Goal: Transaction & Acquisition: Purchase product/service

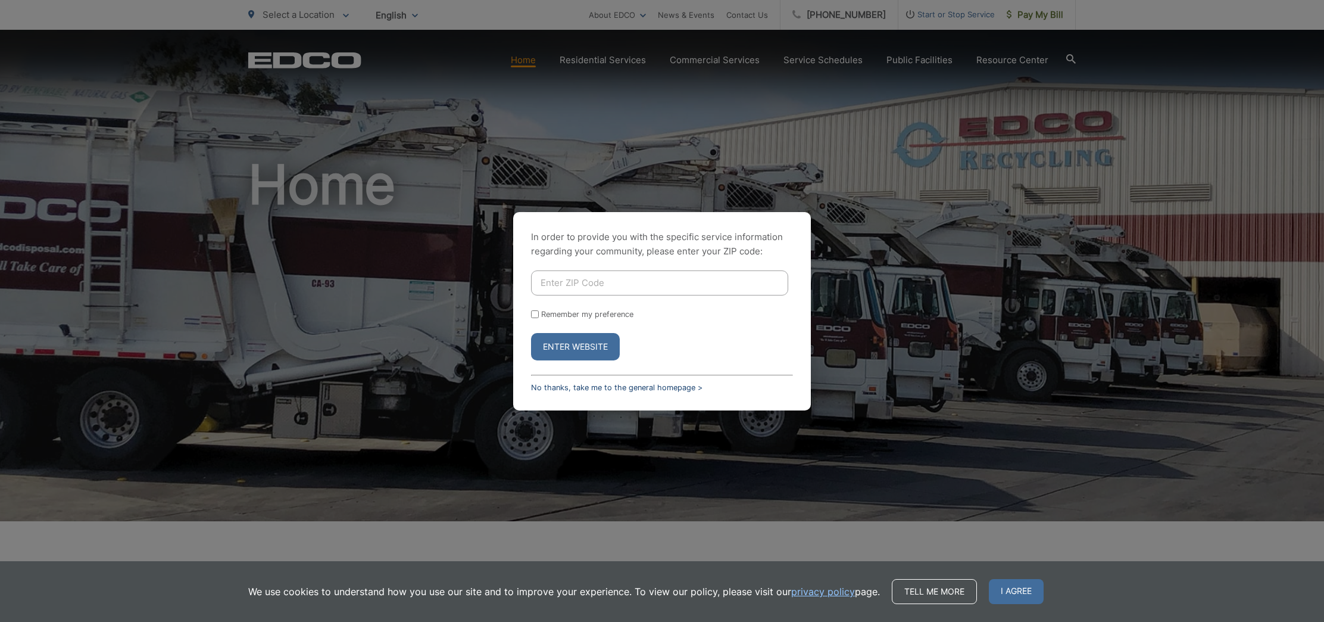
click at [663, 388] on link "No thanks, take me to the general homepage >" at bounding box center [617, 387] width 172 height 9
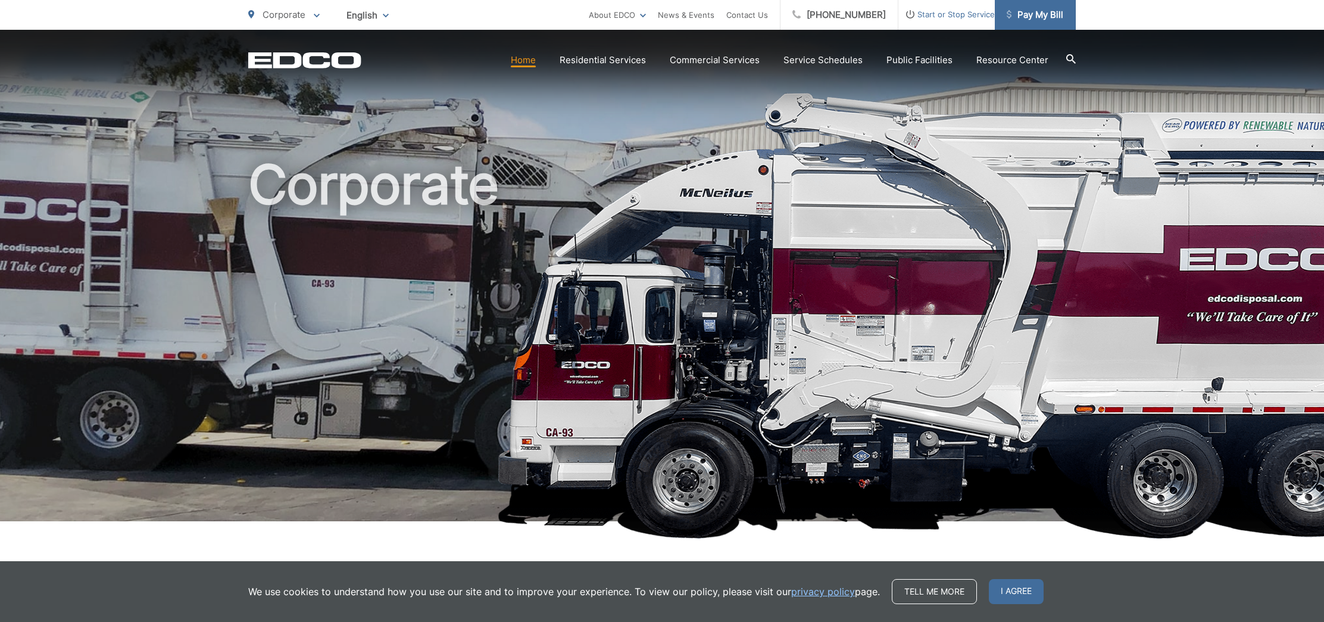
click at [1058, 17] on span "Pay My Bill" at bounding box center [1035, 15] width 57 height 14
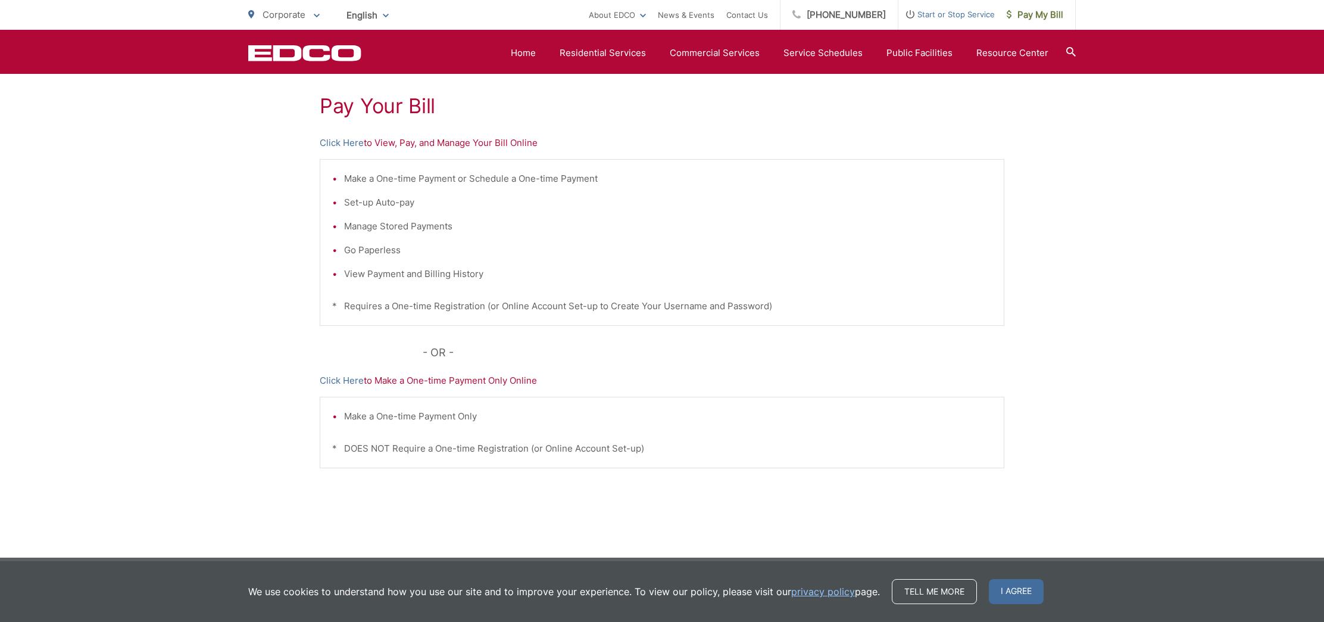
scroll to position [225, 0]
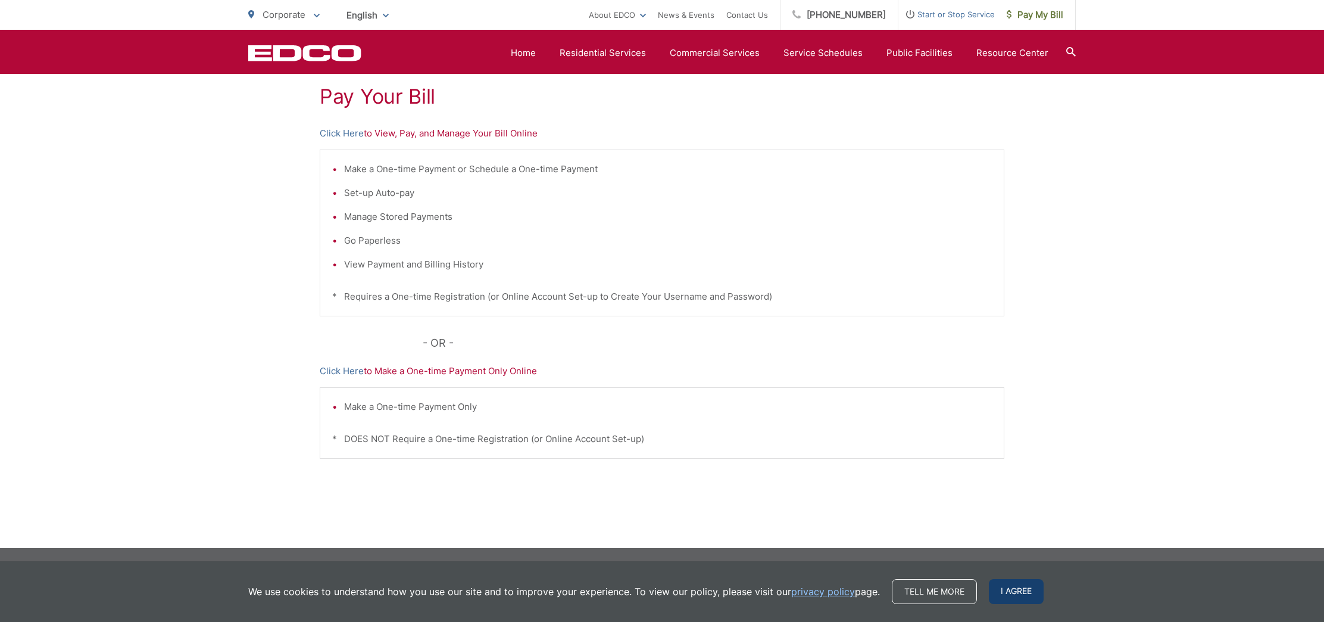
drag, startPoint x: 1012, startPoint y: 588, endPoint x: 1021, endPoint y: 562, distance: 27.7
click at [1012, 588] on span "I agree" at bounding box center [1016, 591] width 55 height 25
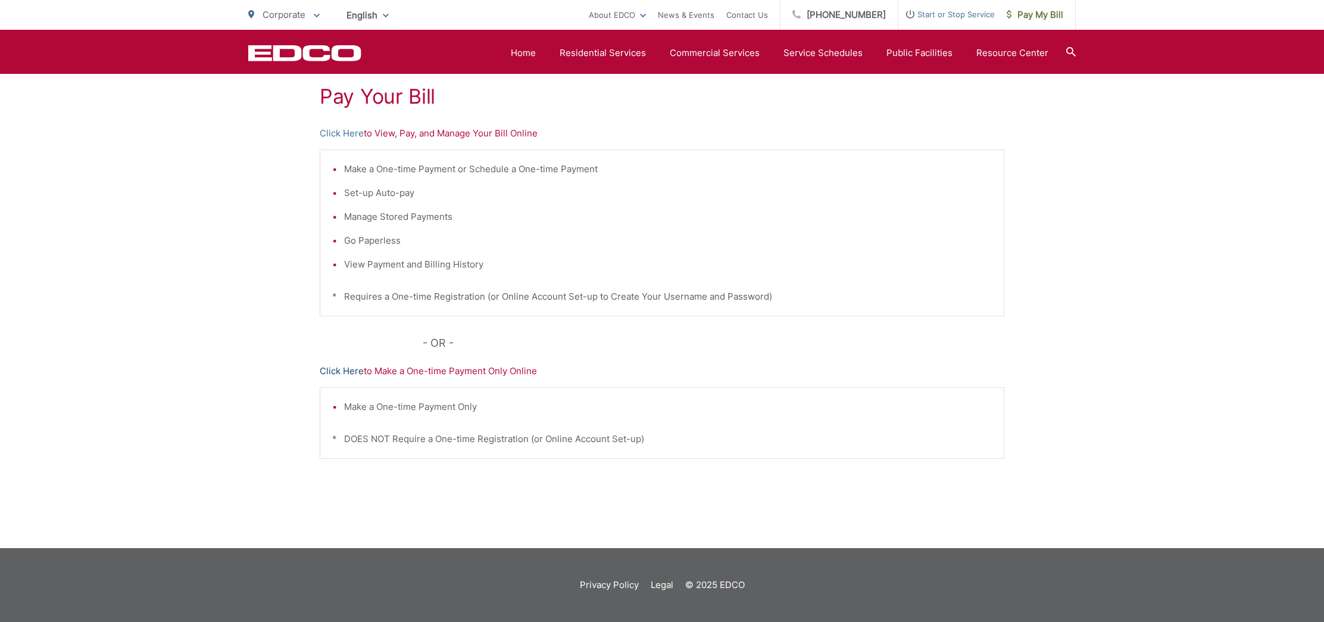
click at [334, 370] on link "Click Here" at bounding box center [342, 371] width 44 height 14
